Goal: Transaction & Acquisition: Download file/media

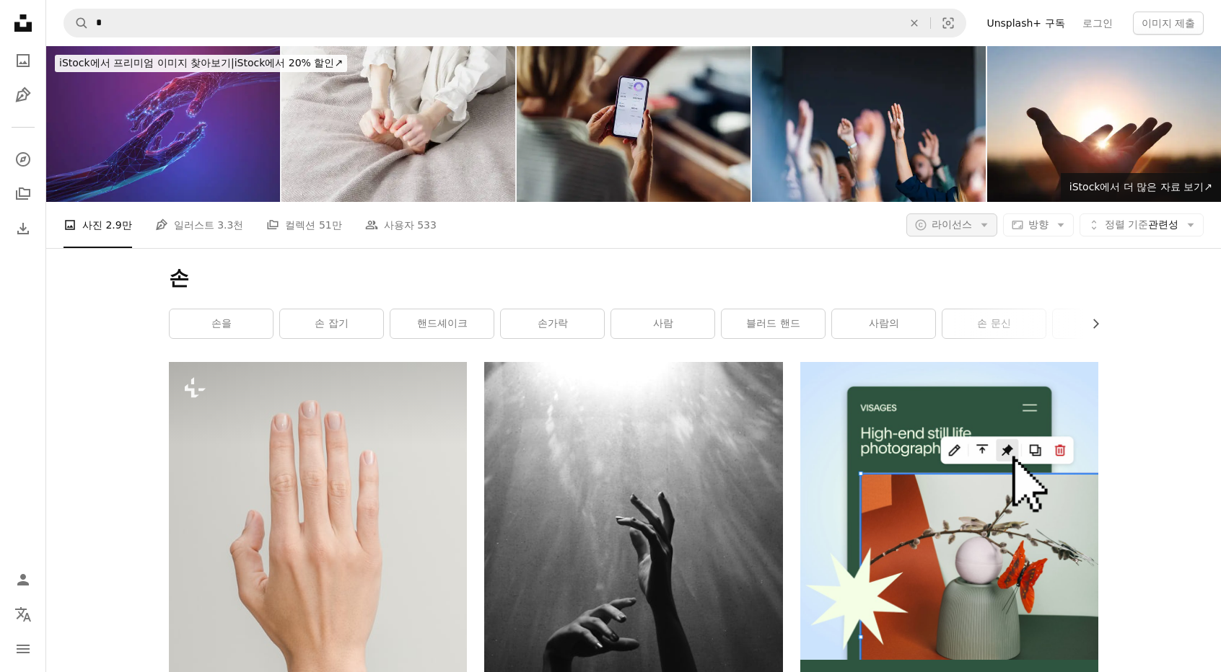
click at [957, 226] on span "라이선스" at bounding box center [951, 225] width 40 height 12
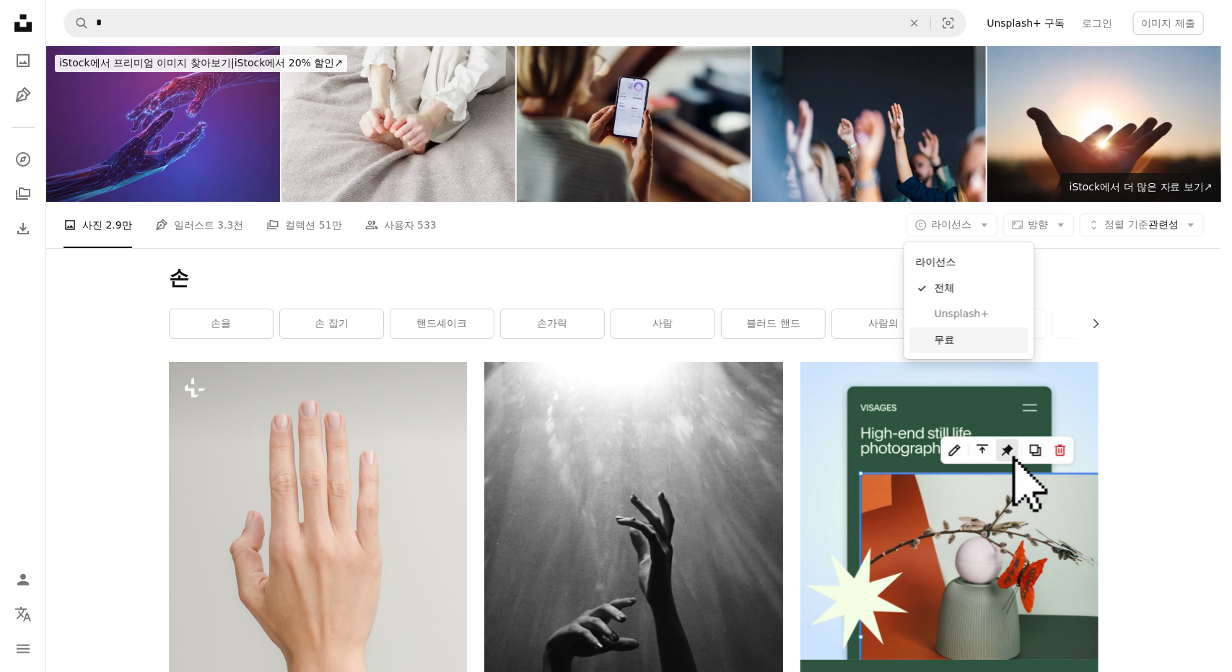
click at [948, 330] on link "무료" at bounding box center [969, 341] width 118 height 26
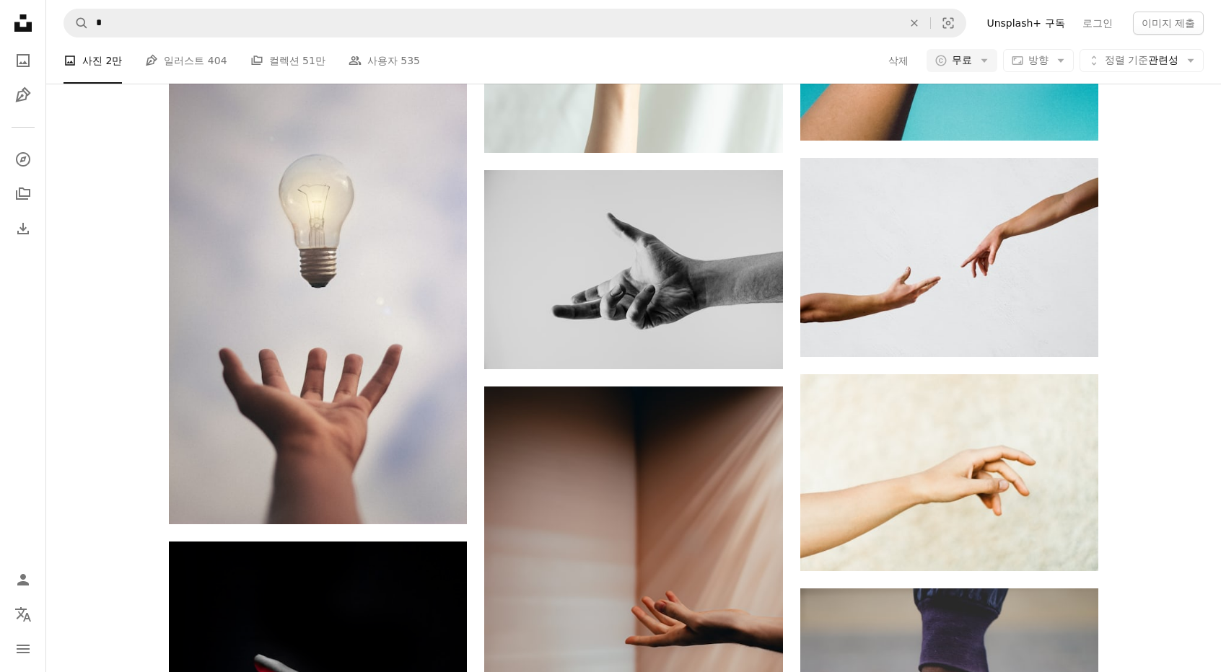
scroll to position [1010, 0]
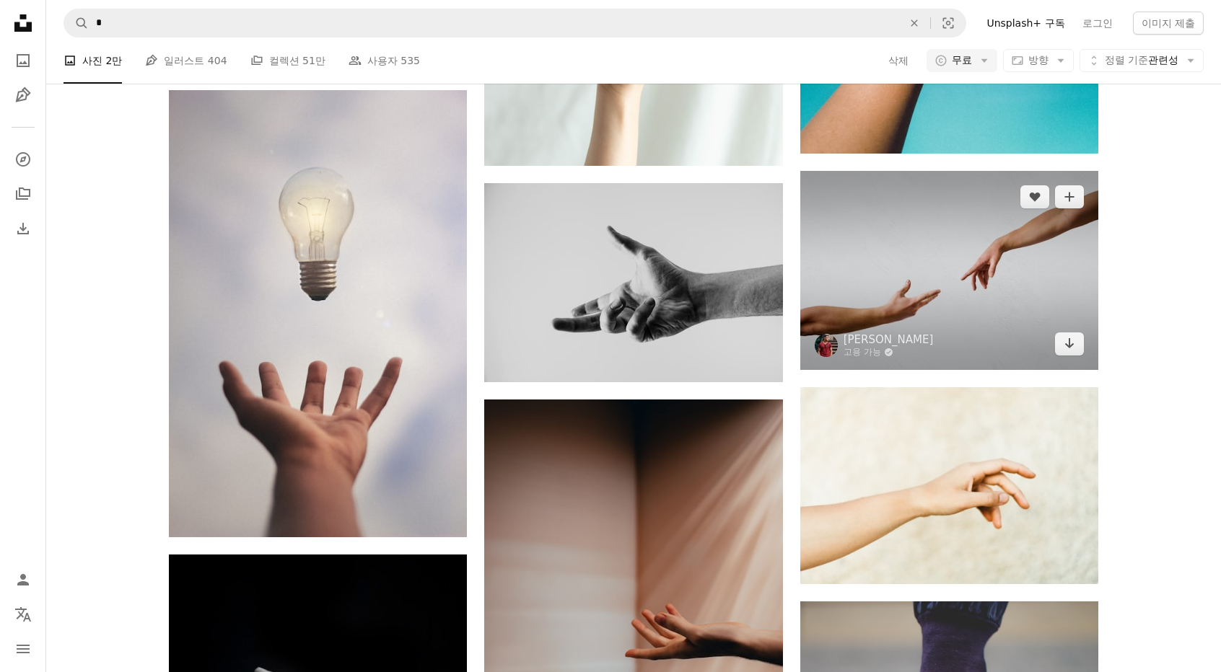
click at [1022, 262] on img at bounding box center [949, 270] width 298 height 198
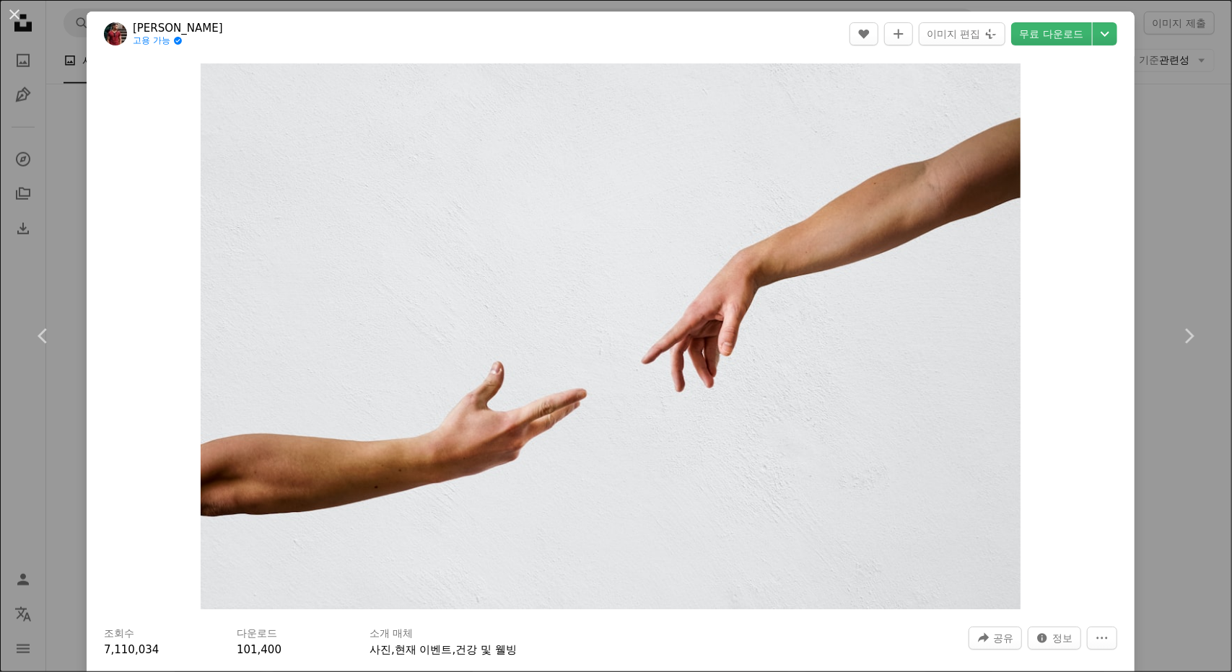
click at [1176, 170] on div "An X shape Chevron left Chevron right [PERSON_NAME] 고용 가능 A checkmark inside of…" at bounding box center [616, 336] width 1232 height 672
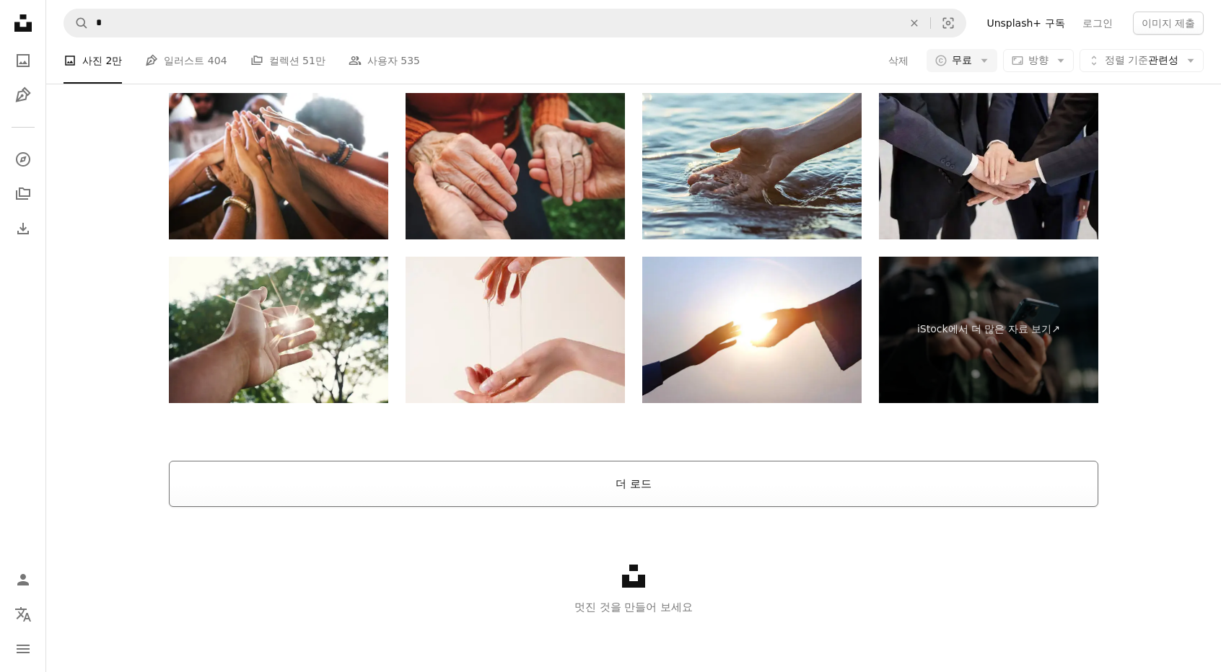
click at [685, 473] on button "더 로드" at bounding box center [633, 484] width 929 height 46
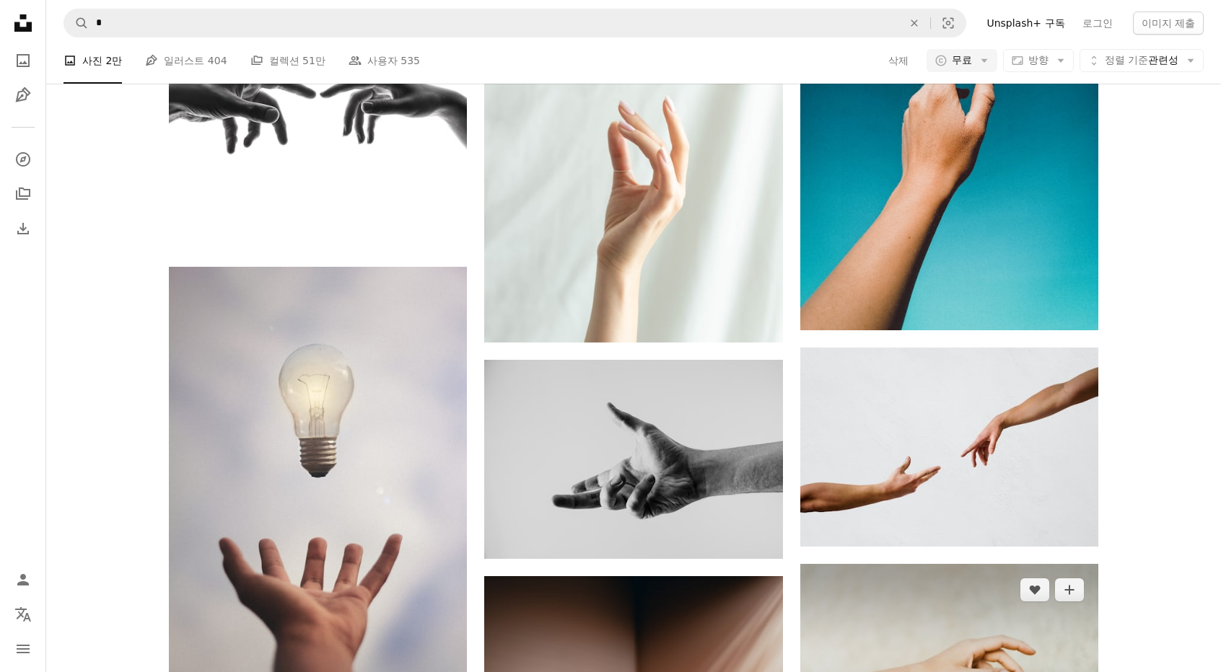
scroll to position [833, 0]
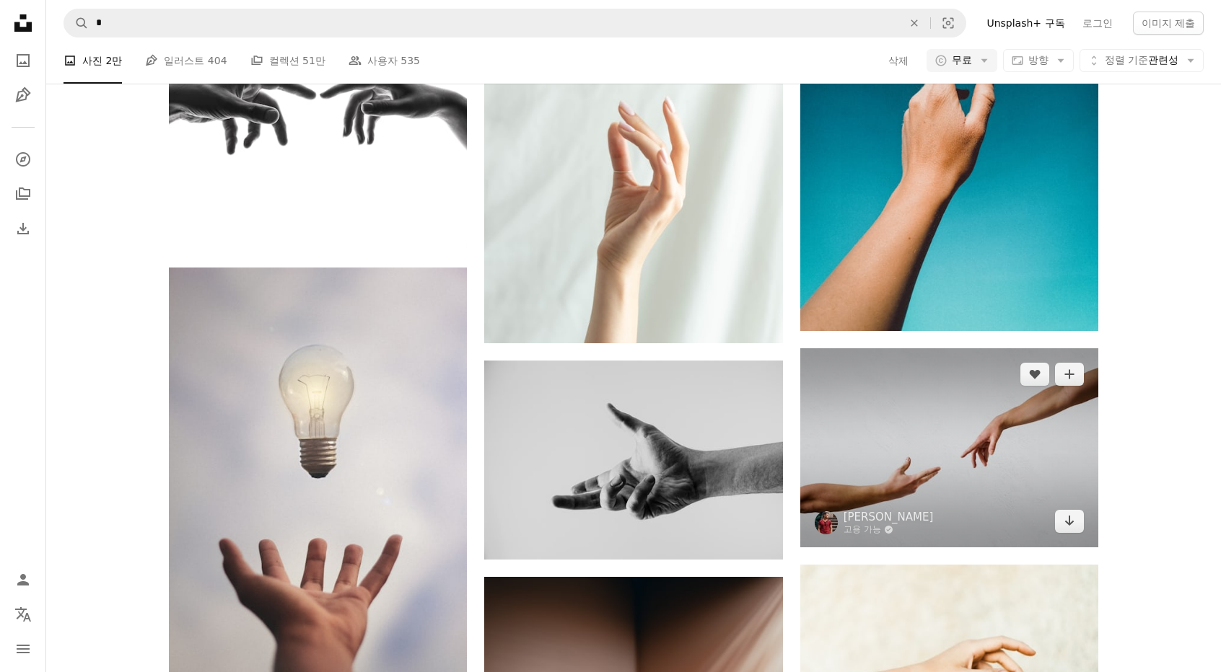
click at [1058, 437] on img at bounding box center [949, 447] width 298 height 198
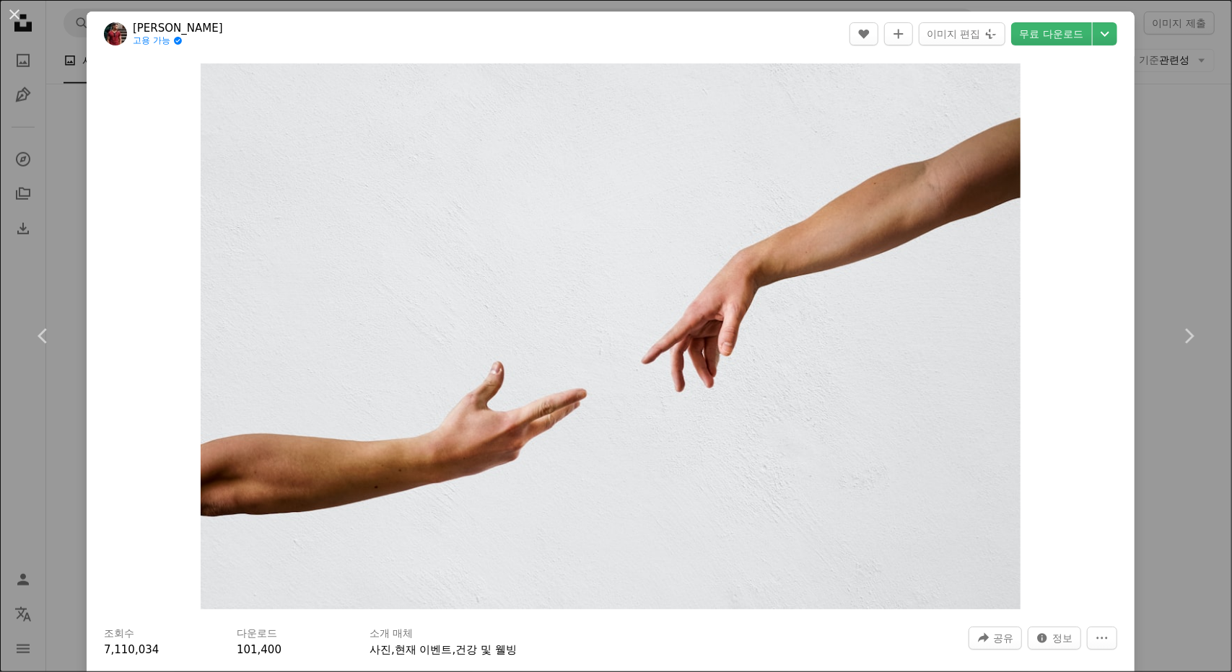
click at [1203, 477] on div "An X shape Chevron left Chevron right [PERSON_NAME] 고용 가능 A checkmark inside of…" at bounding box center [616, 336] width 1232 height 672
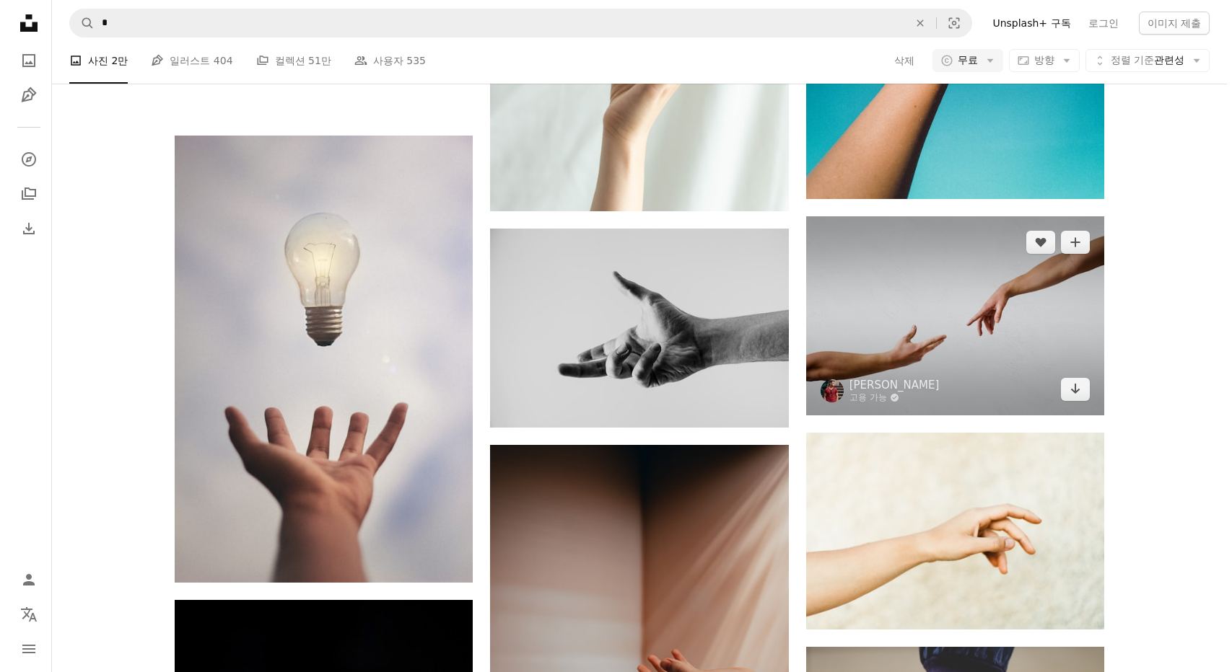
scroll to position [1049, 0]
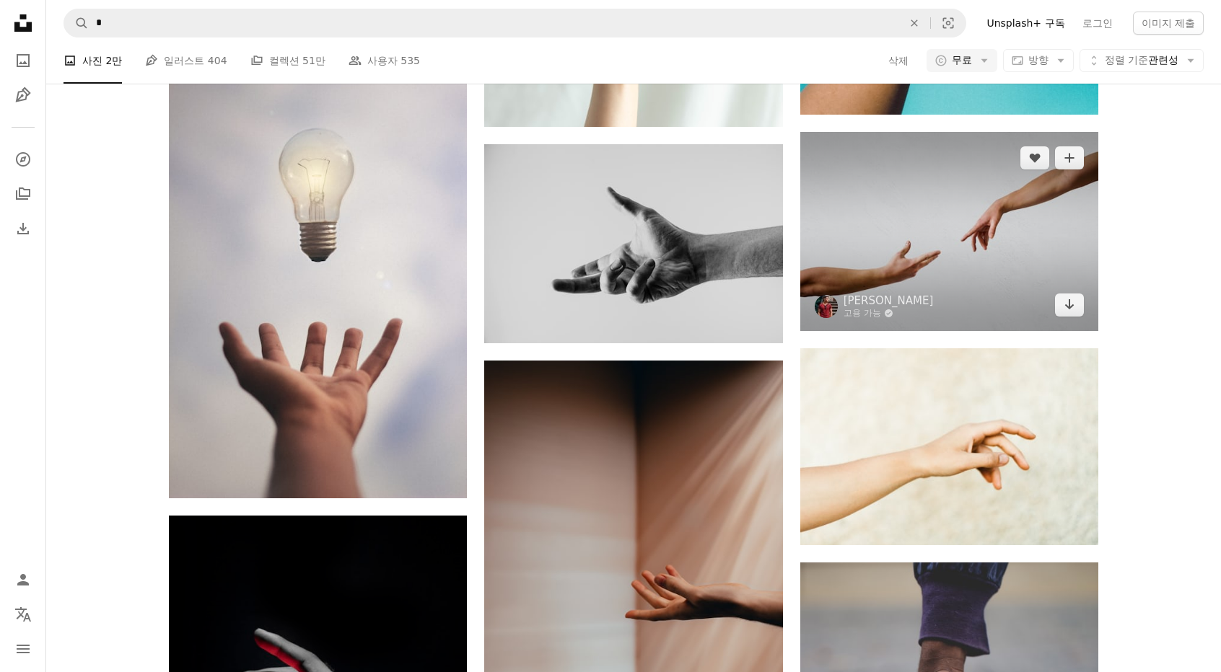
click at [974, 226] on img at bounding box center [949, 231] width 298 height 198
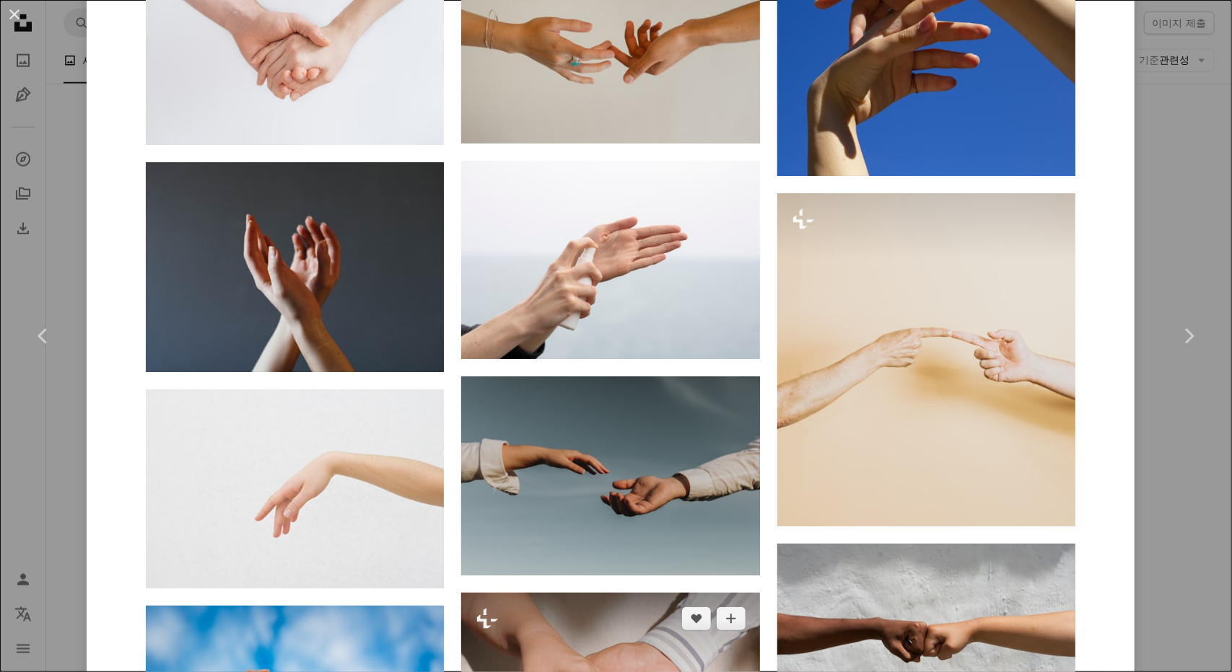
scroll to position [1659, 0]
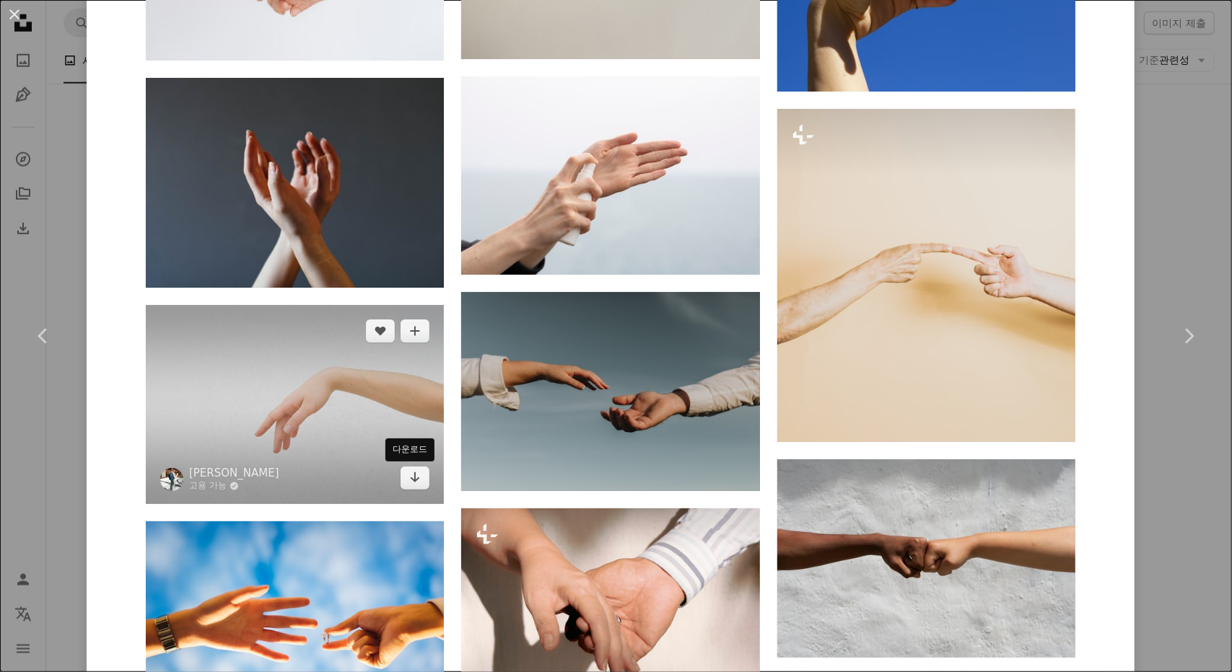
click at [395, 460] on div "다운로드" at bounding box center [409, 450] width 49 height 23
click at [329, 429] on img at bounding box center [295, 404] width 298 height 198
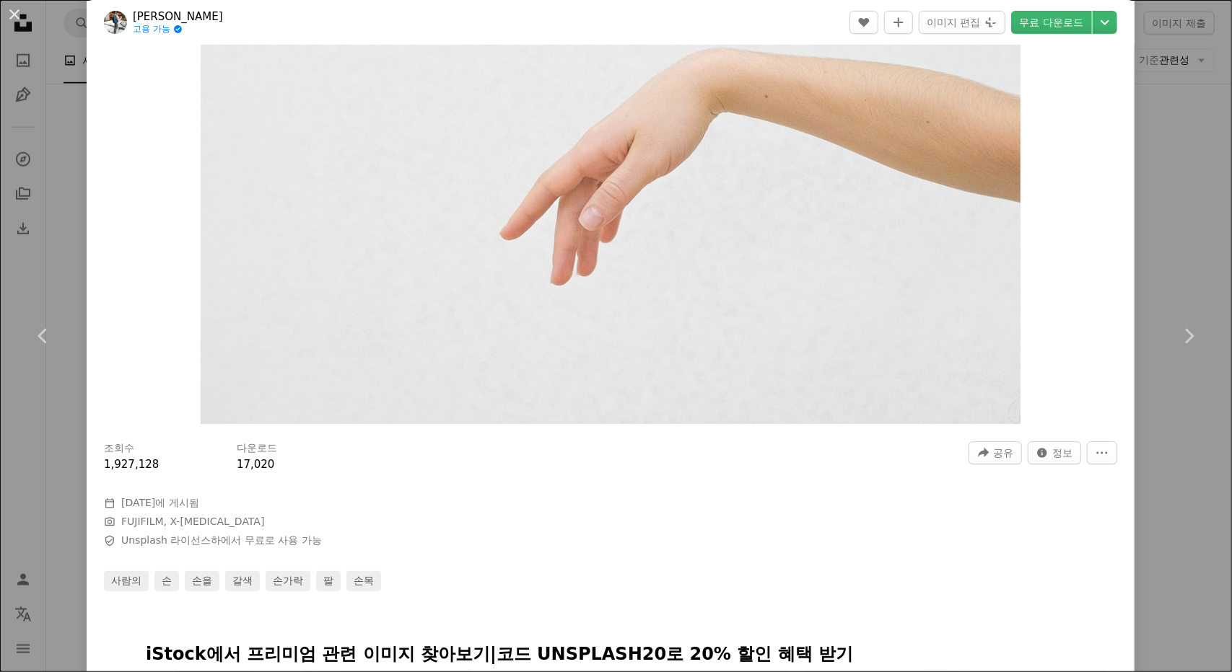
scroll to position [192, 0]
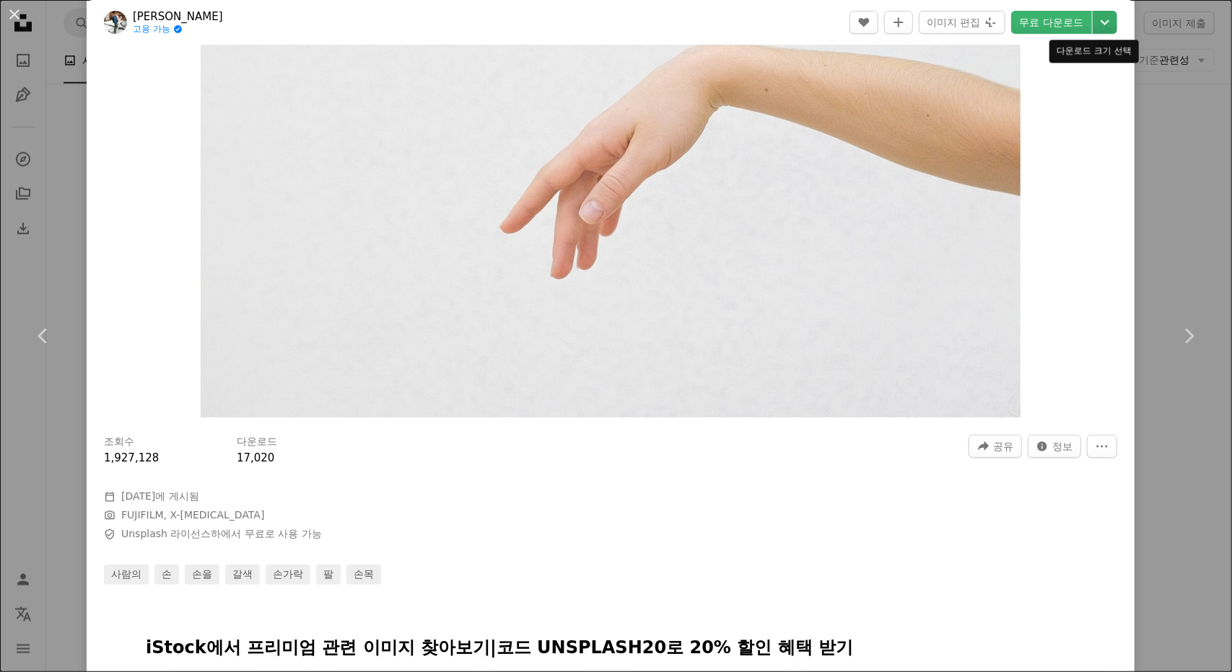
click at [1105, 19] on icon "Chevron down" at bounding box center [1104, 22] width 23 height 17
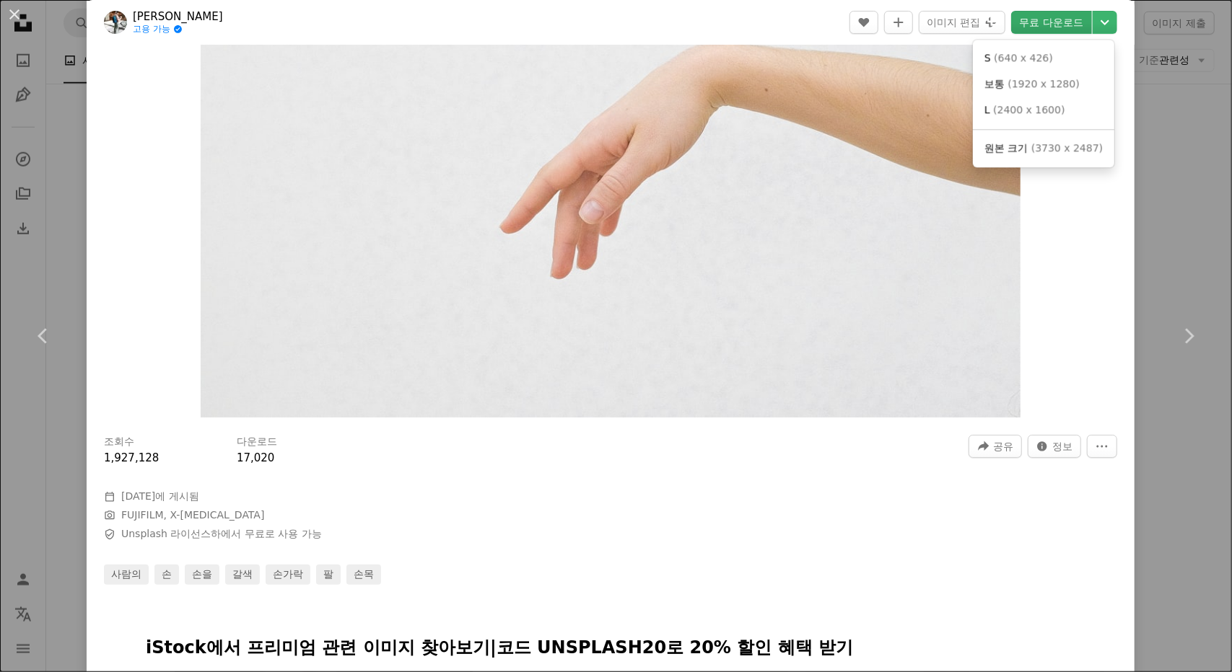
click at [1058, 22] on dialog "An X shape Chevron left Chevron right Nadin Mario 고용 가능 A checkmark inside of a…" at bounding box center [616, 336] width 1232 height 672
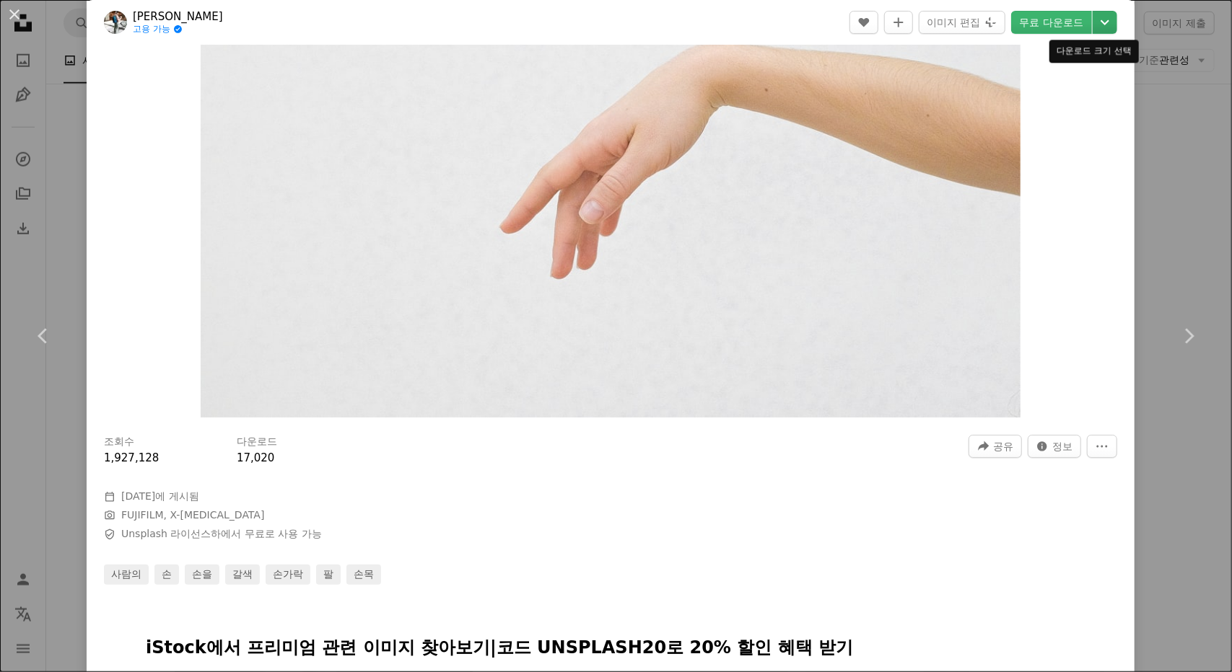
click at [1102, 22] on icon "Chevron down" at bounding box center [1104, 22] width 23 height 17
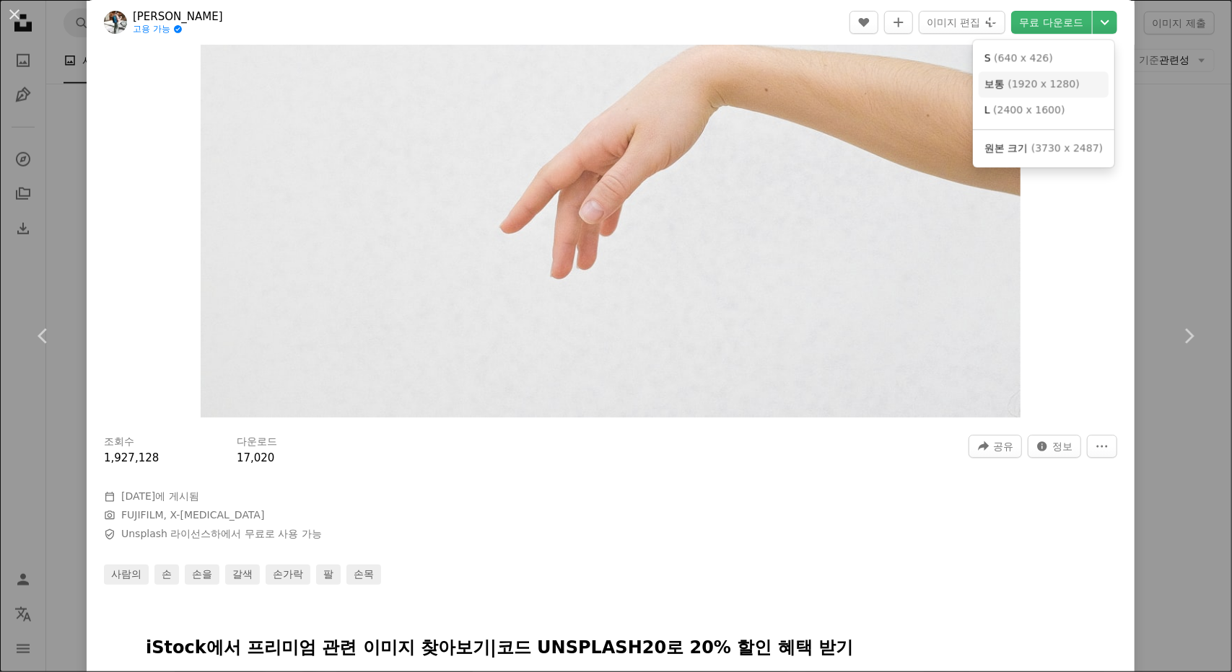
click at [1052, 86] on span "( 1920 x 1280 )" at bounding box center [1042, 84] width 71 height 12
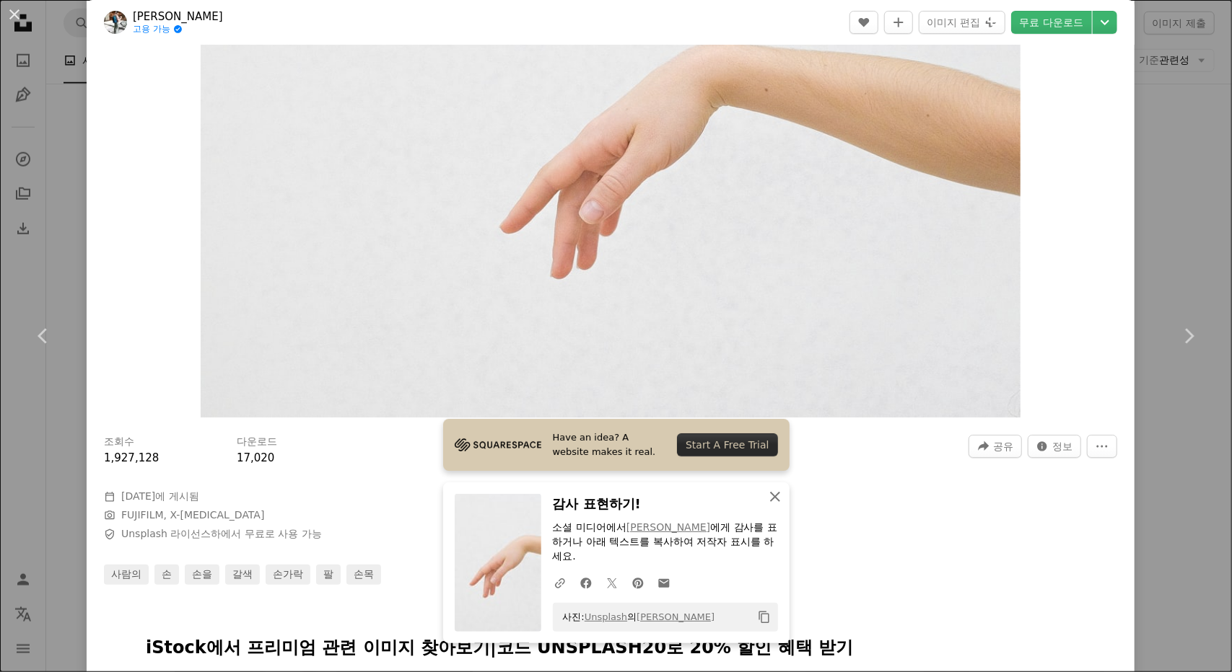
click at [885, 495] on div "조회수 1,927,128 다운로드 17,020 A forward-right arrow 공유 Info icon 정보 More Actions Ca…" at bounding box center [611, 505] width 1048 height 160
click at [766, 499] on icon "An X shape" at bounding box center [774, 496] width 17 height 17
click at [767, 497] on icon "An X shape" at bounding box center [774, 496] width 17 height 17
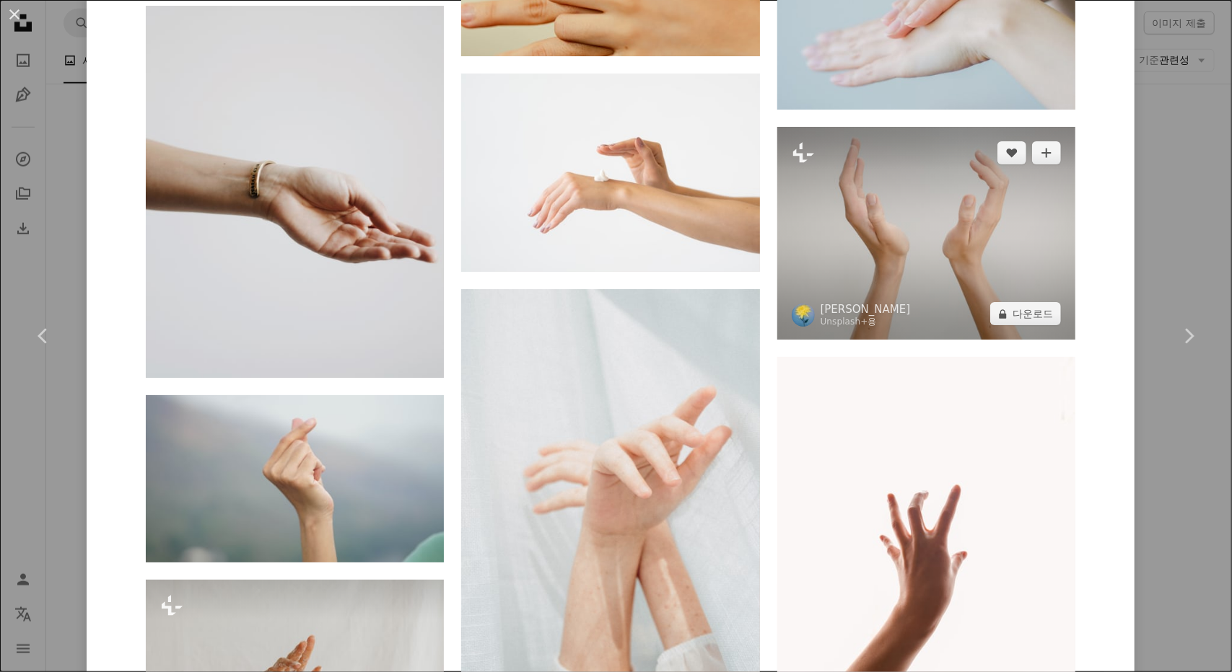
scroll to position [3078, 0]
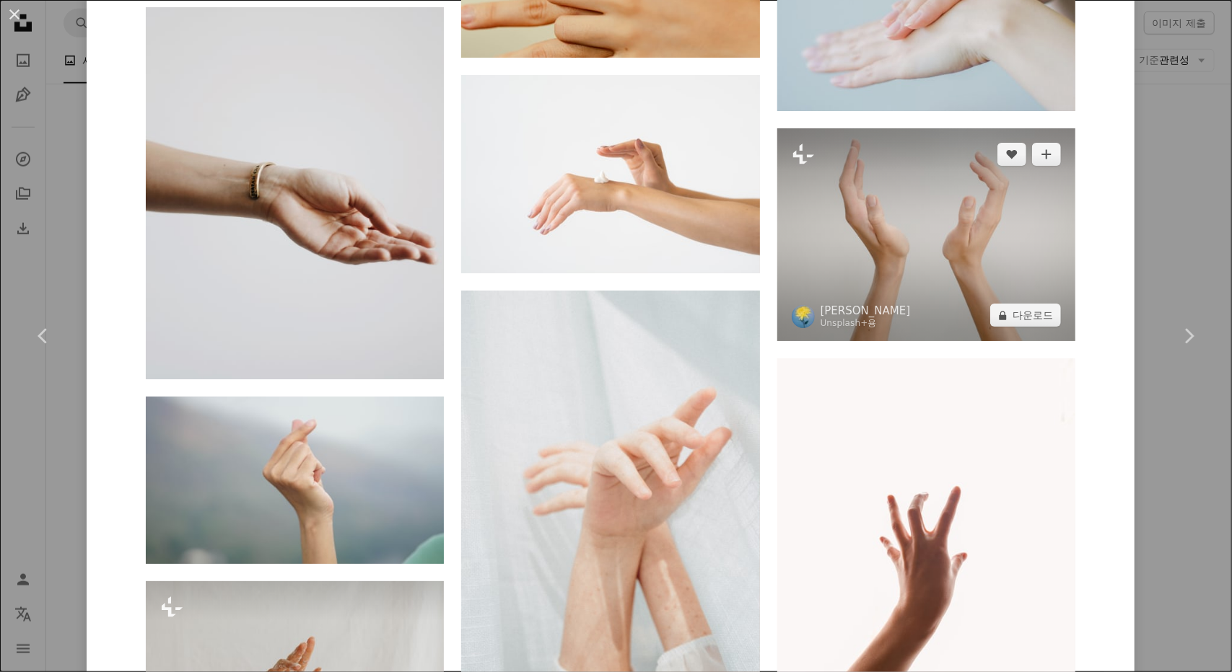
click at [885, 307] on img at bounding box center [926, 234] width 298 height 213
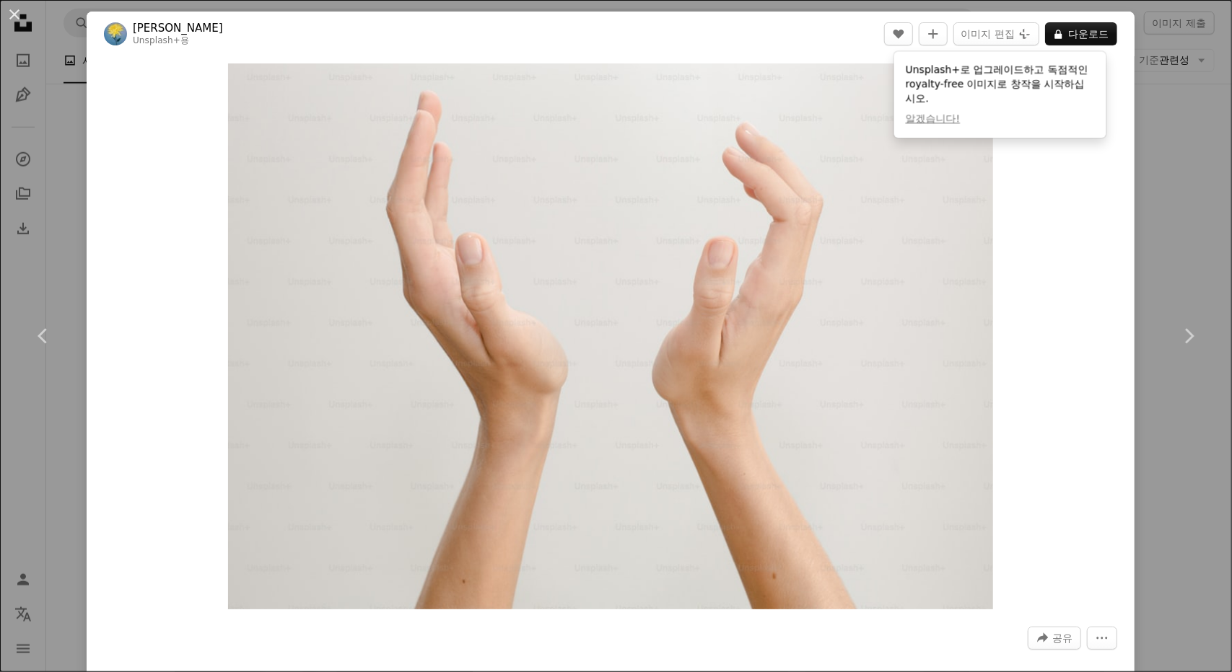
click at [1185, 187] on div "An X shape Chevron left Chevron right Lia Bekyan Unsplash+ 용 A heart A plus sig…" at bounding box center [616, 336] width 1232 height 672
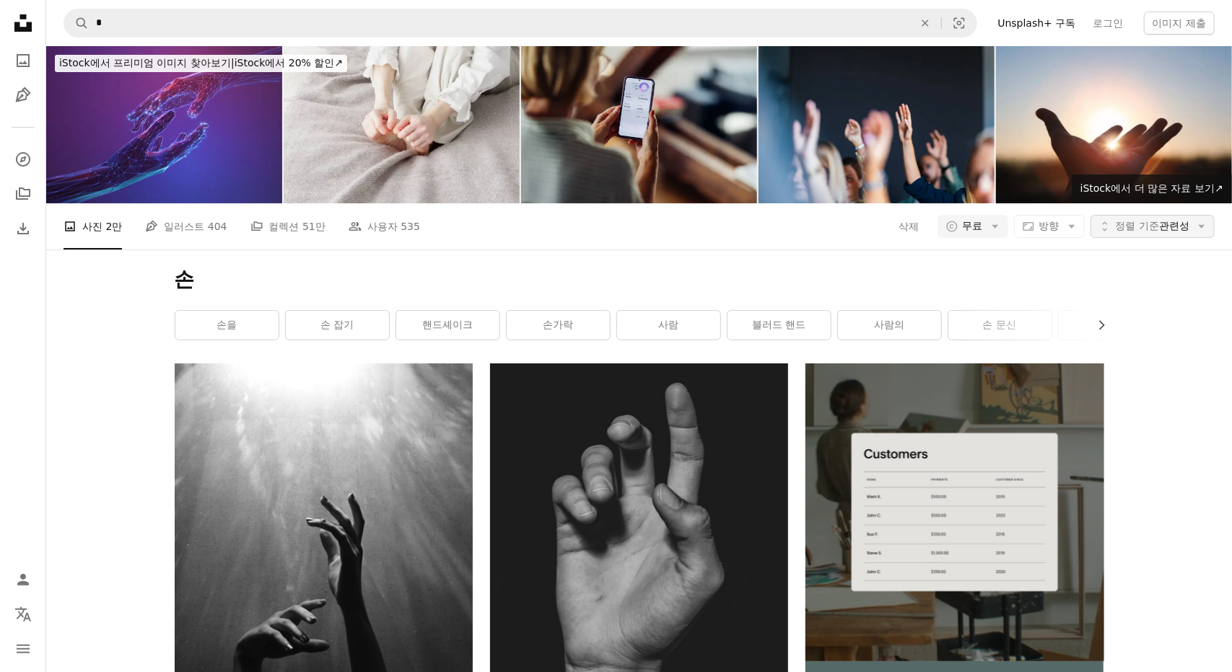
click at [1127, 220] on span "정렬 기준" at bounding box center [1136, 226] width 43 height 12
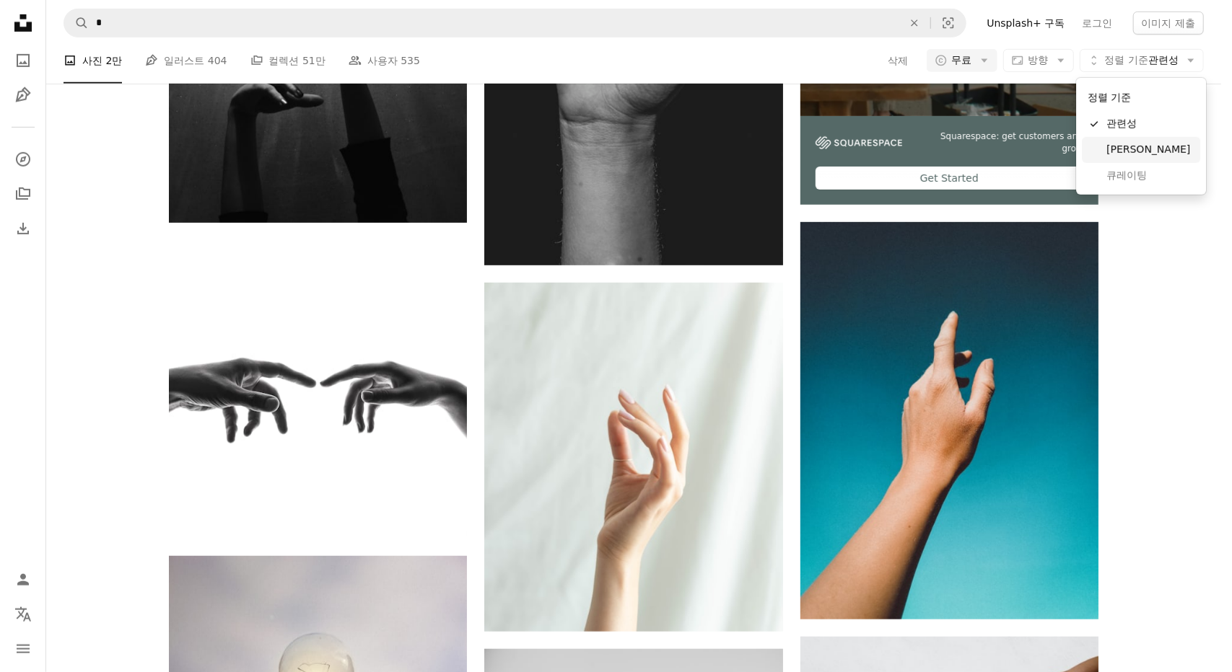
click at [1123, 152] on span "[PERSON_NAME]" at bounding box center [1150, 150] width 88 height 14
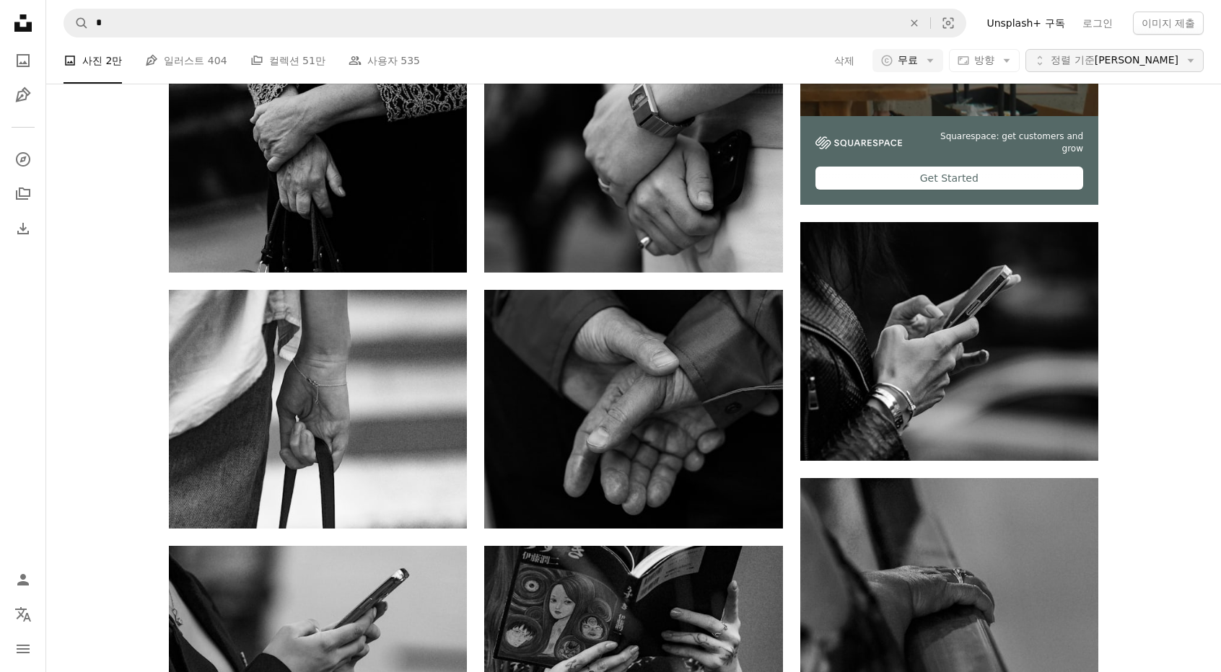
click at [1094, 66] on span "정렬 기준" at bounding box center [1071, 60] width 43 height 12
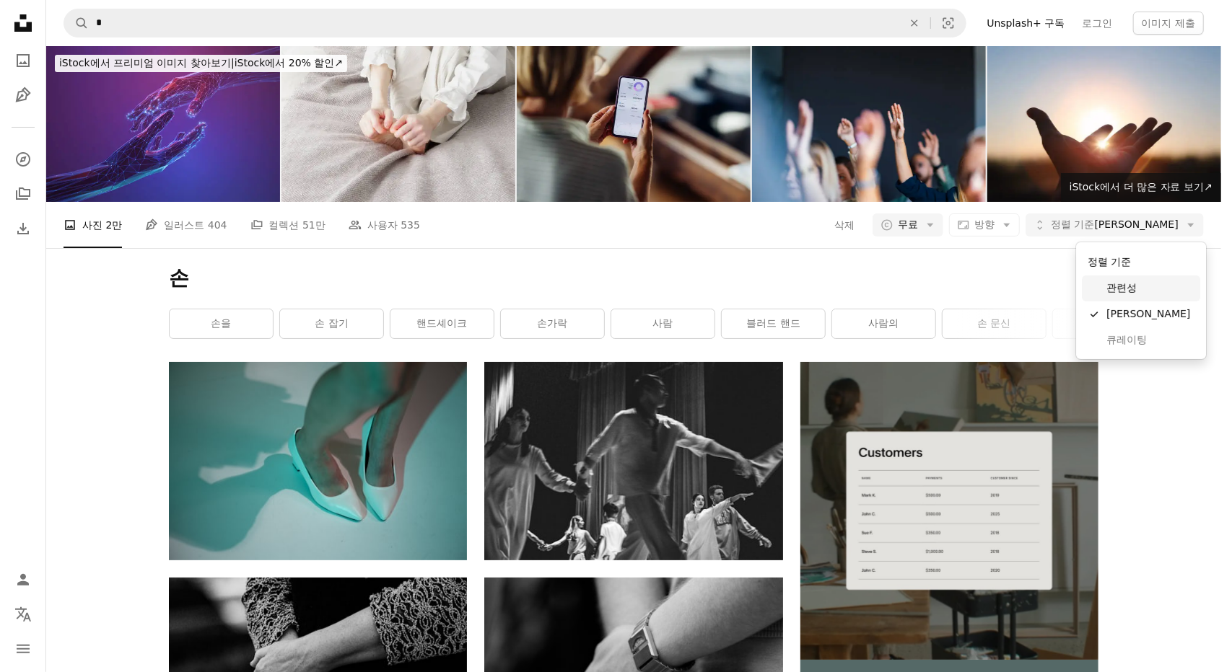
click at [1123, 284] on span "관련성" at bounding box center [1150, 288] width 88 height 14
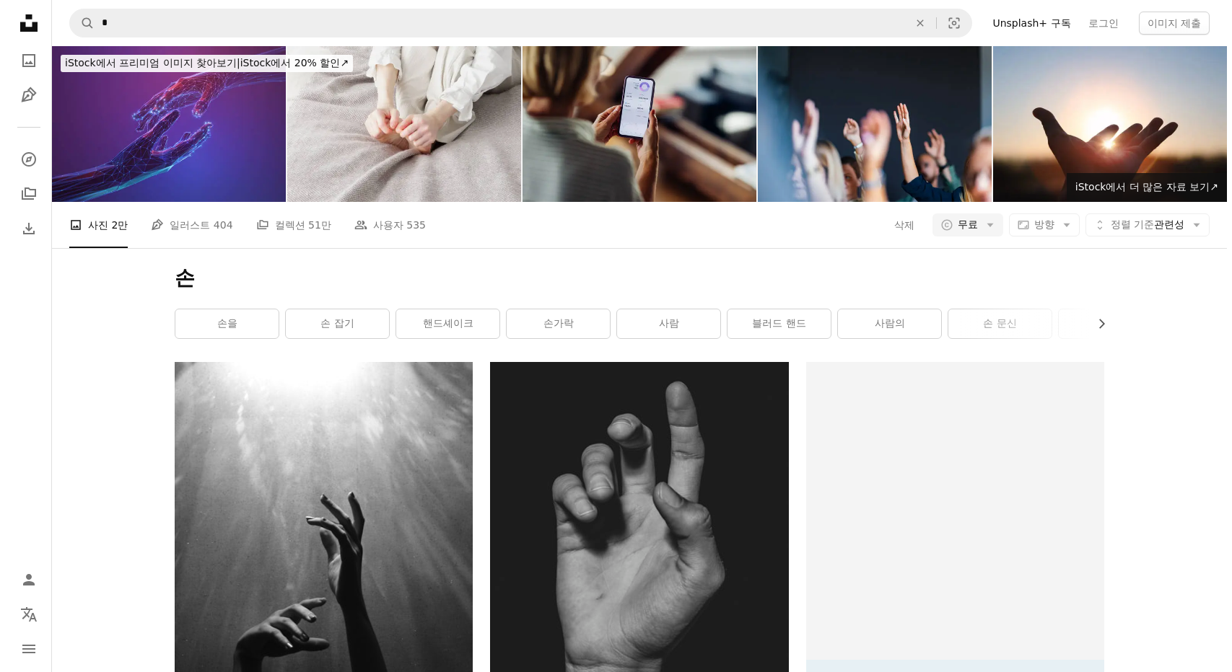
scroll to position [361, 0]
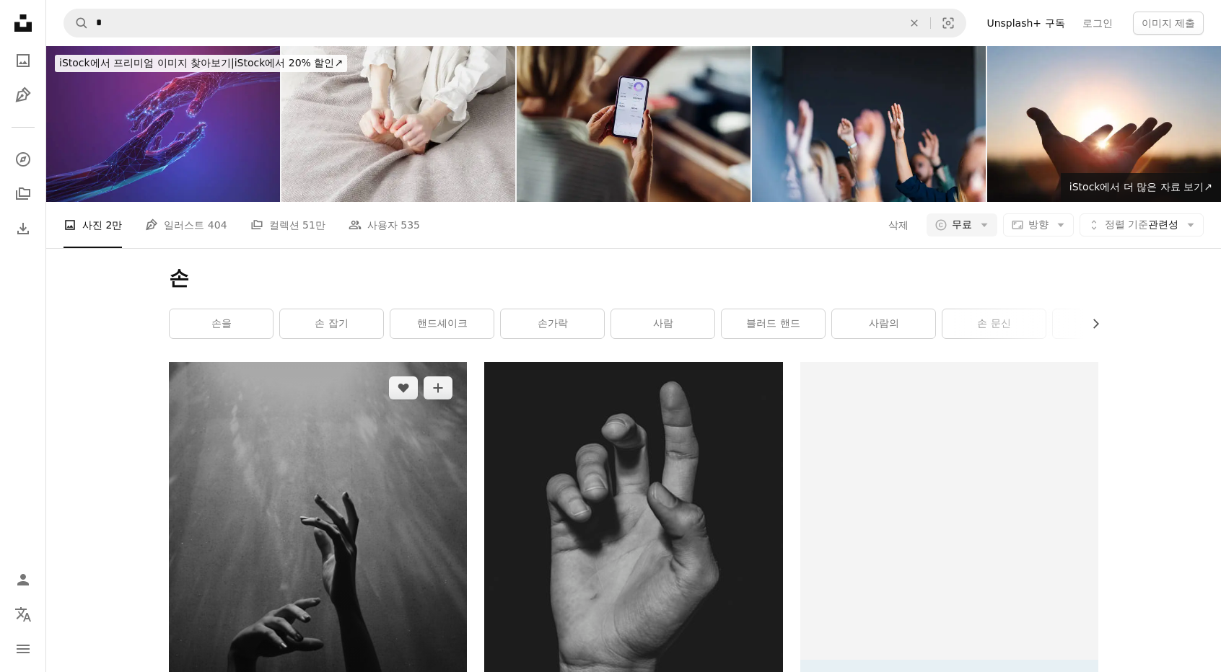
click at [342, 362] on img at bounding box center [318, 564] width 298 height 405
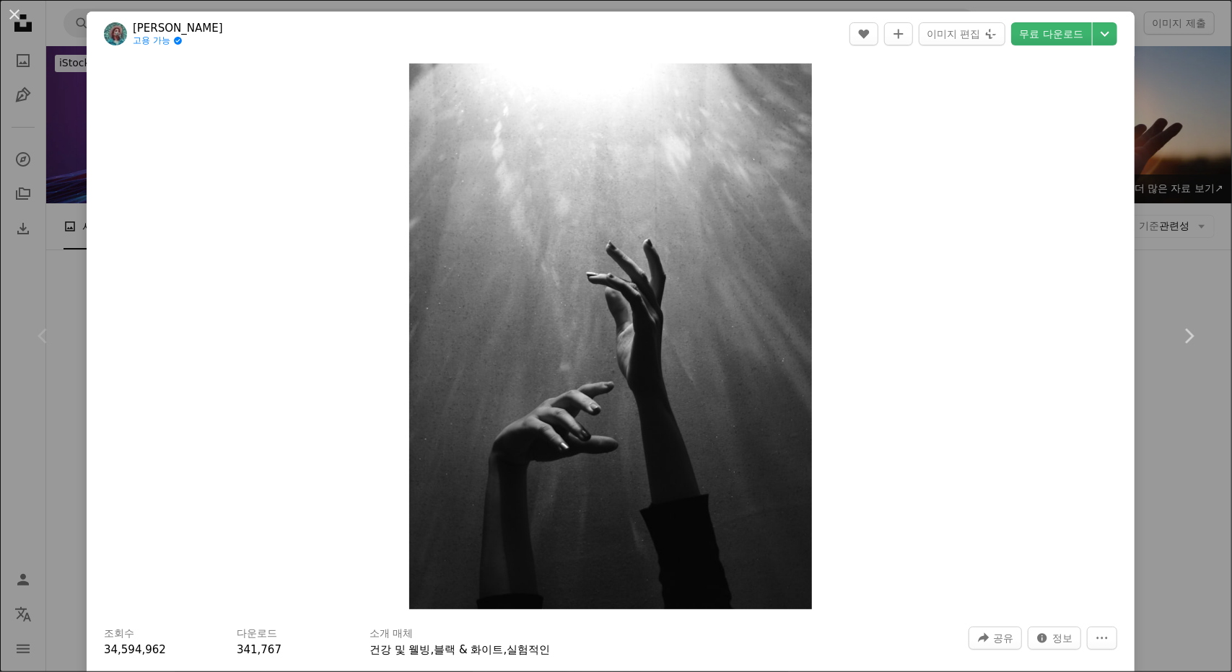
click at [46, 373] on div "Chevron left" at bounding box center [43, 336] width 87 height 139
drag, startPoint x: 1144, startPoint y: 243, endPoint x: 1131, endPoint y: 300, distance: 58.5
click at [1146, 242] on div "An X shape Chevron left Chevron right Nahid Hatami 고용 가능 A checkmark inside of …" at bounding box center [616, 336] width 1232 height 672
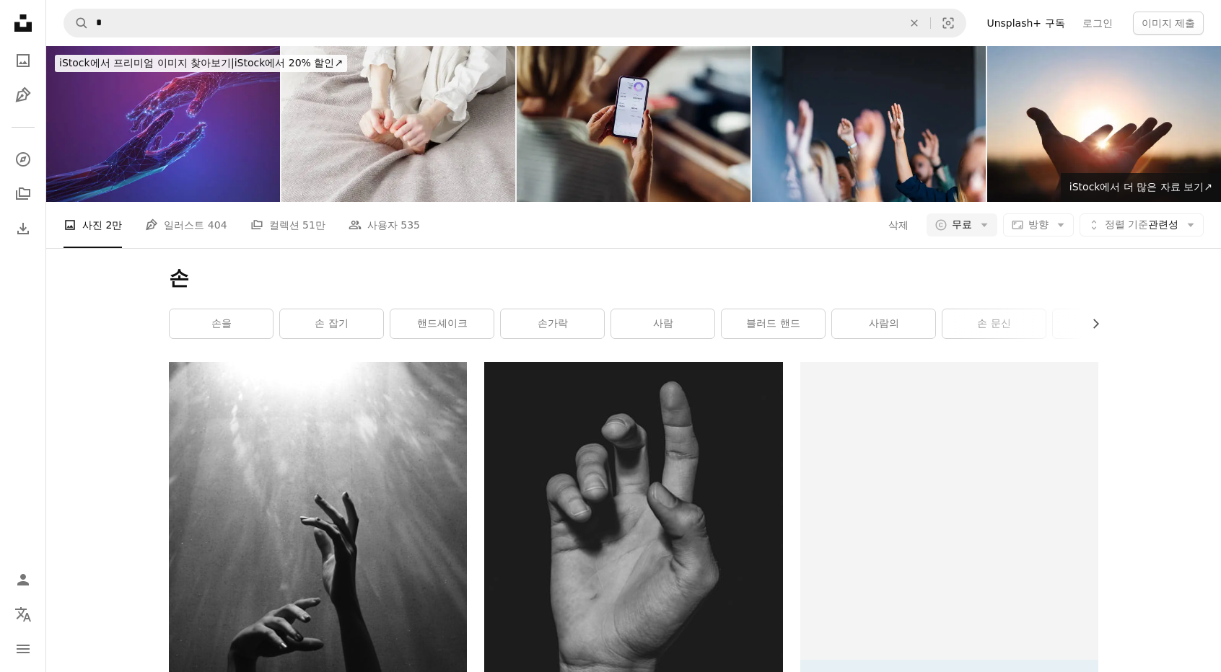
scroll to position [2381, 0]
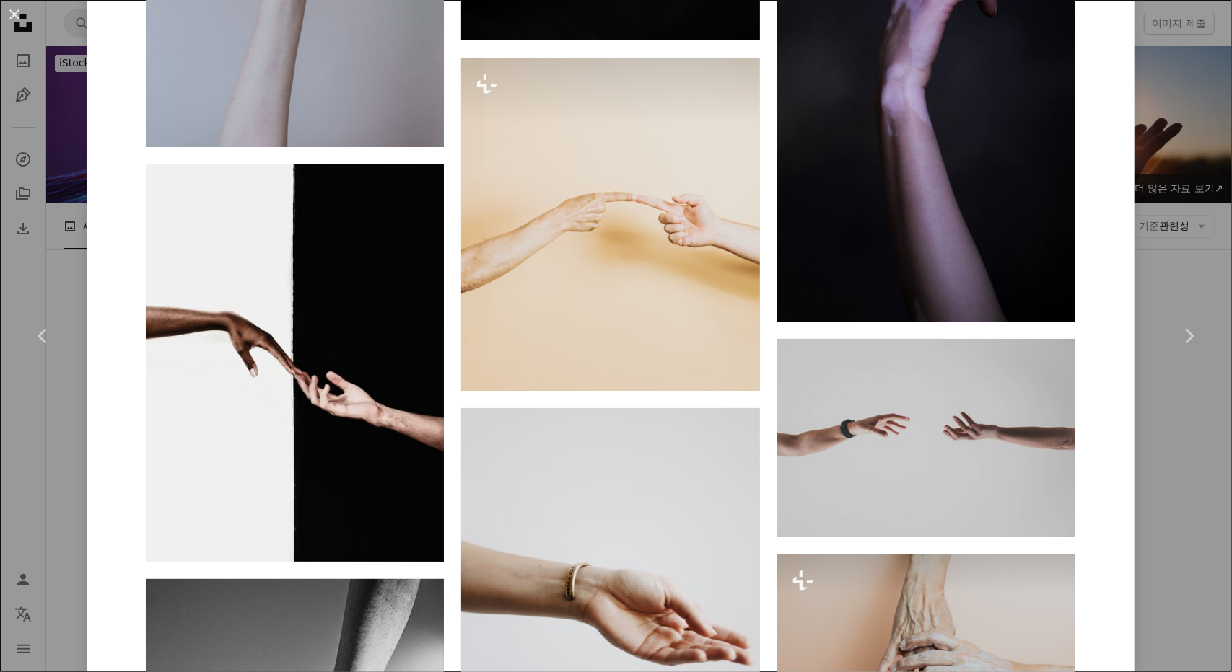
scroll to position [2525, 0]
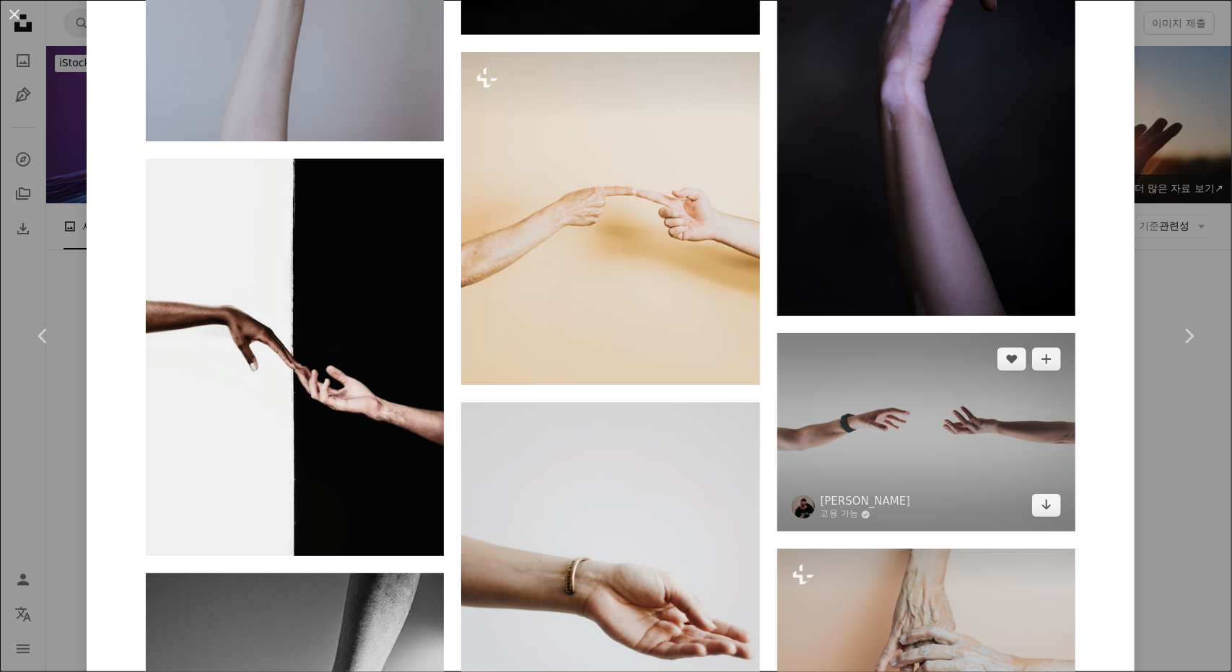
click at [1032, 409] on img at bounding box center [926, 432] width 298 height 198
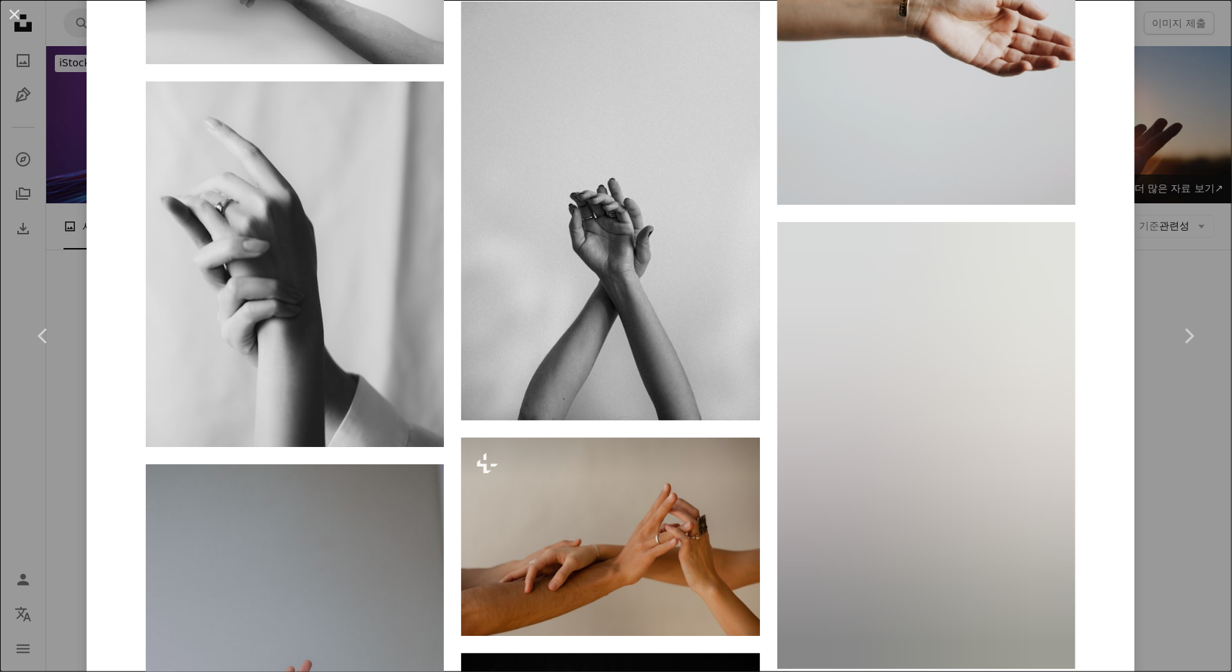
scroll to position [1659, 0]
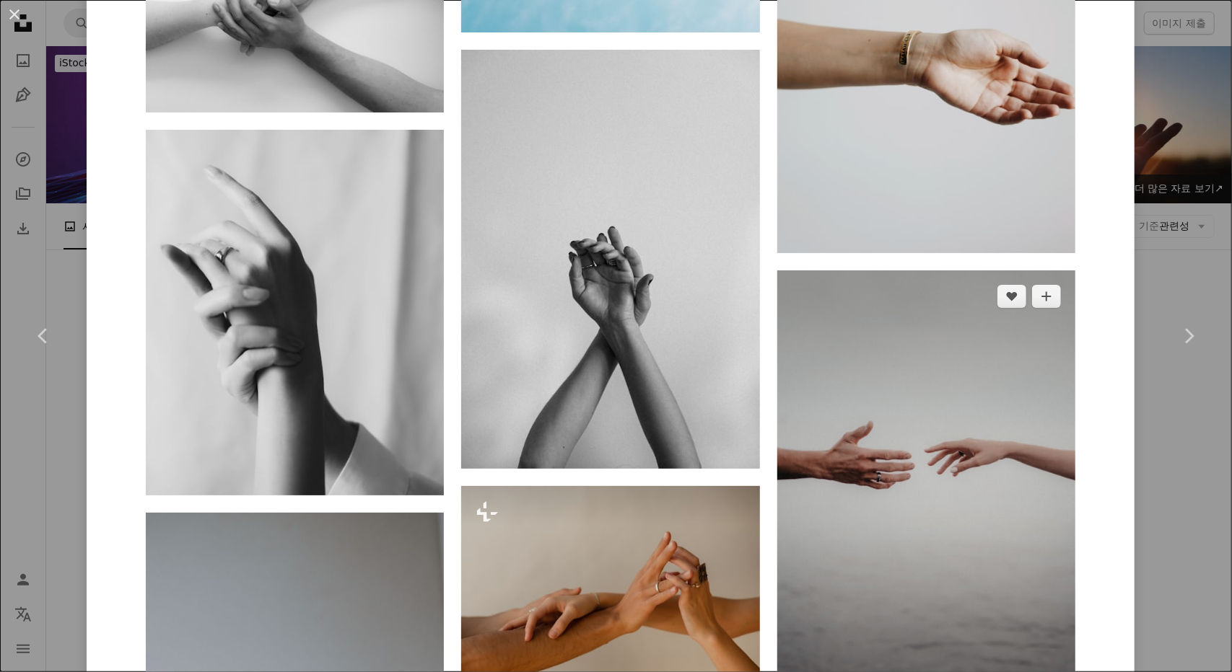
click at [993, 447] on img at bounding box center [926, 494] width 298 height 447
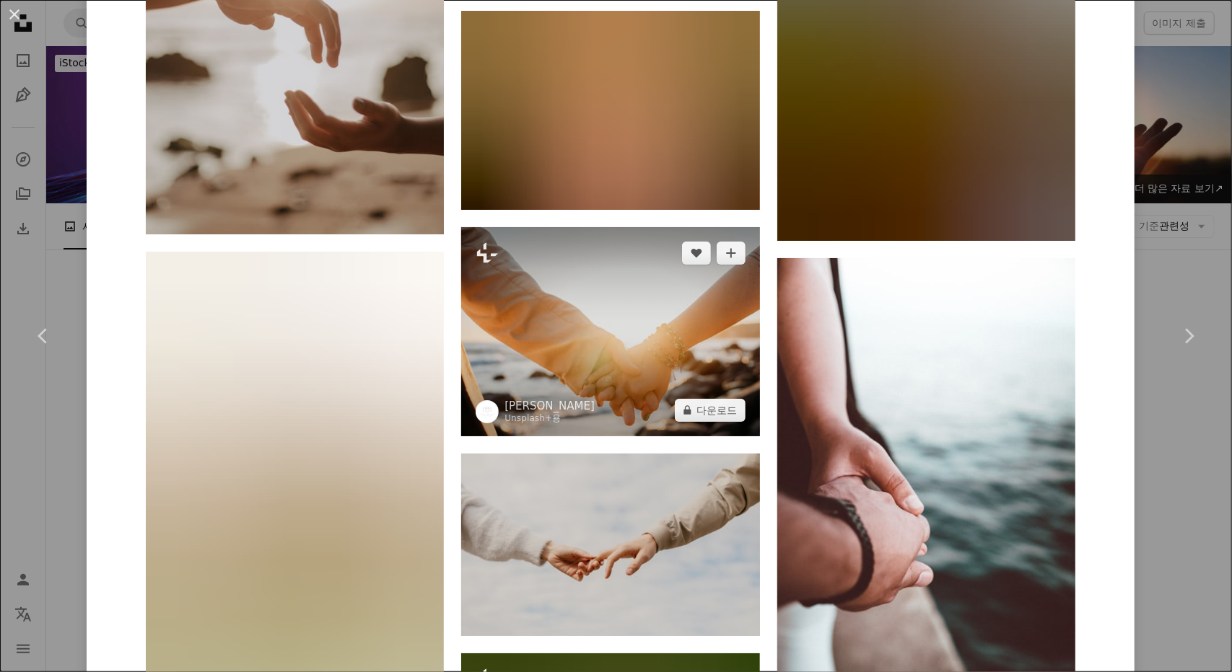
scroll to position [1948, 0]
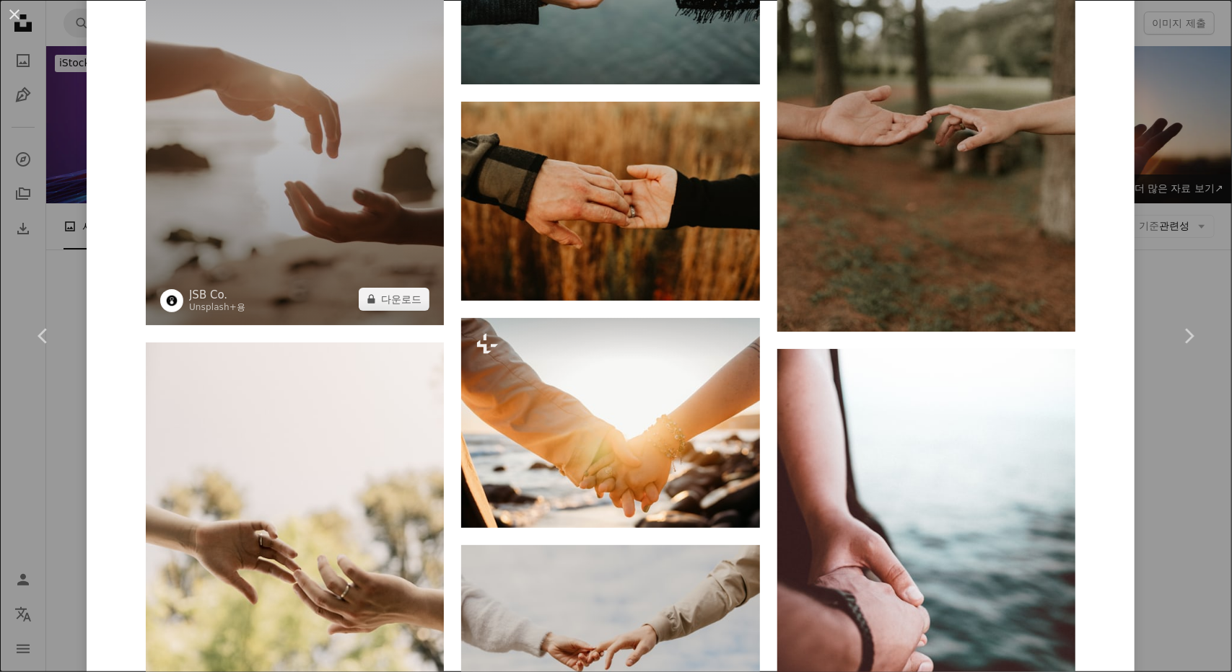
click at [301, 194] on img at bounding box center [295, 101] width 298 height 447
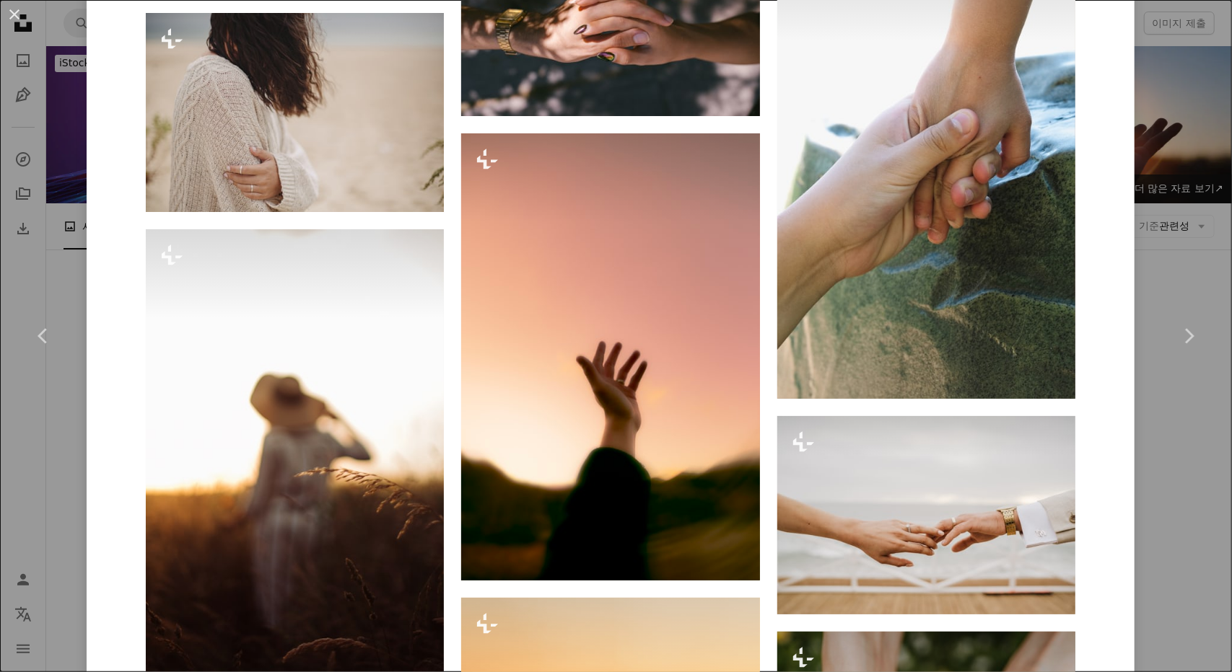
scroll to position [6428, 0]
